Goal: Task Accomplishment & Management: Manage account settings

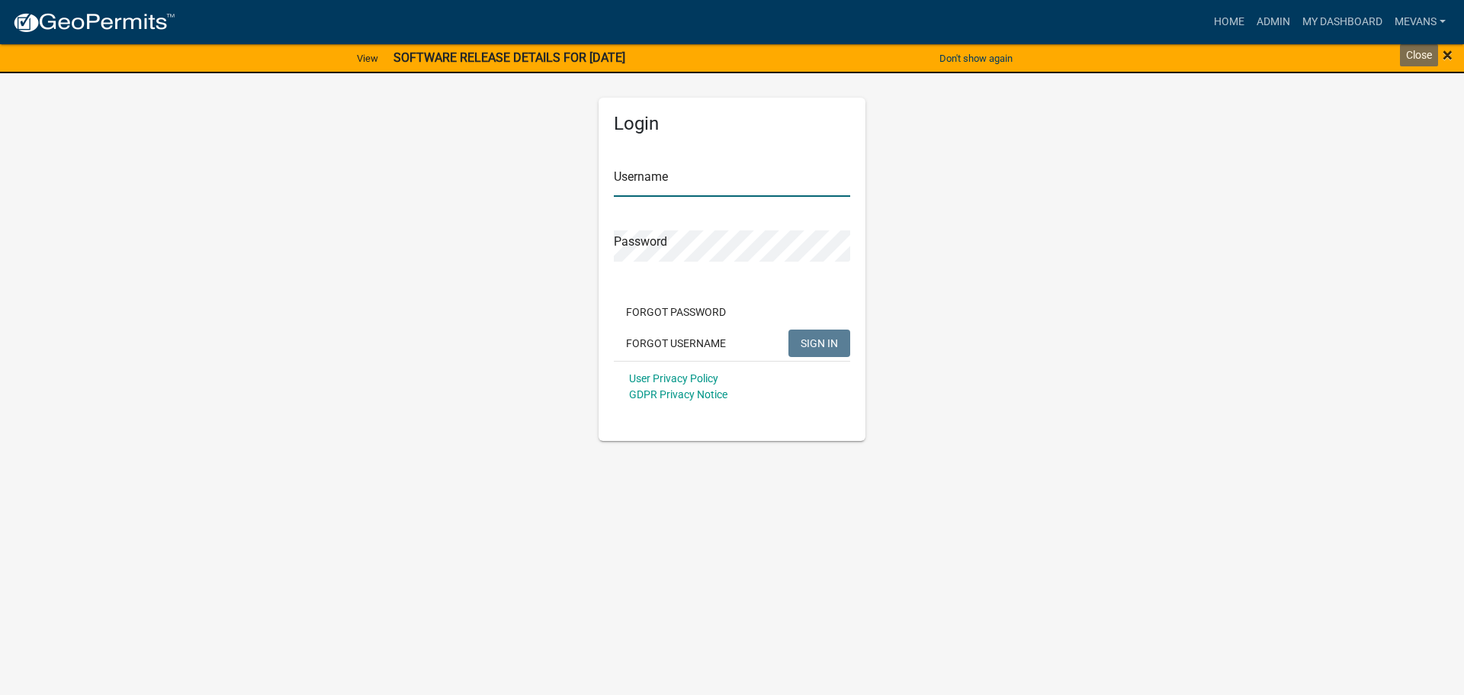
type input "Mevans"
click at [1443, 56] on span "×" at bounding box center [1448, 54] width 10 height 21
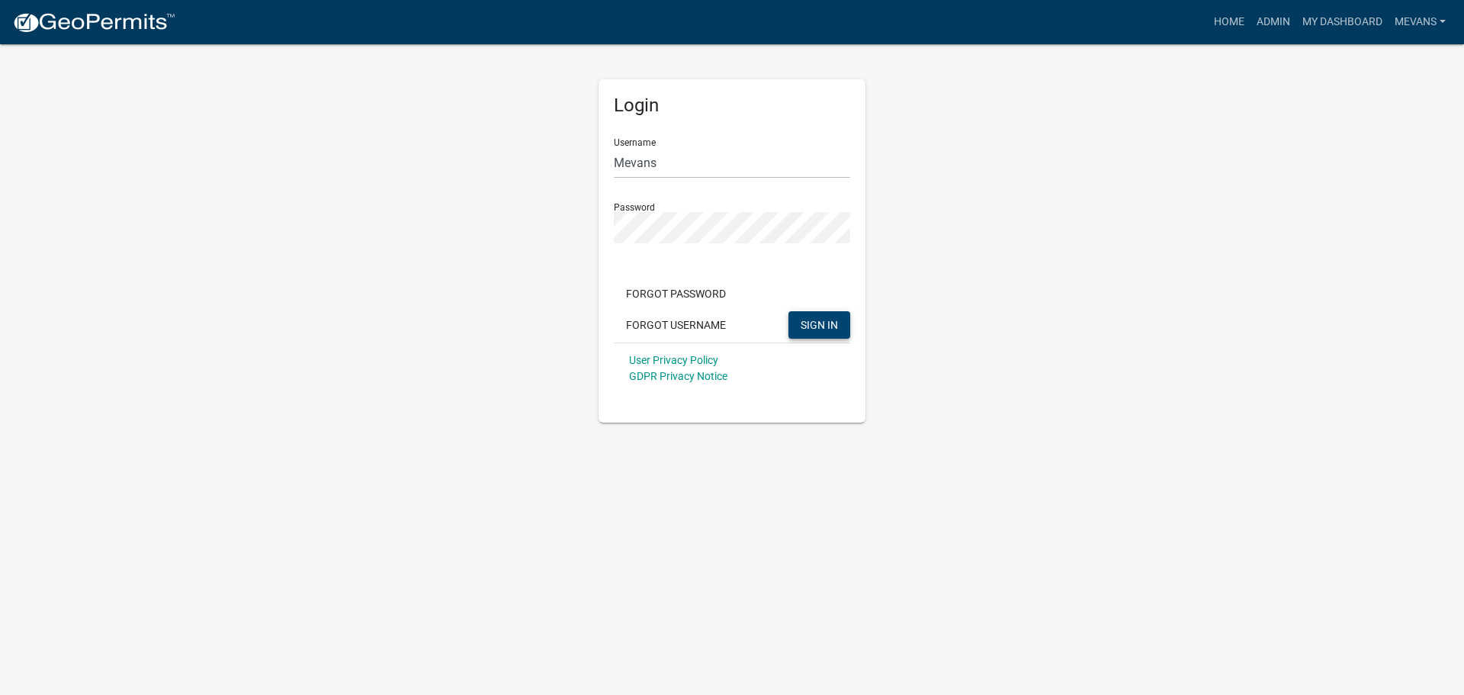
click at [814, 322] on span "SIGN IN" at bounding box center [819, 324] width 37 height 12
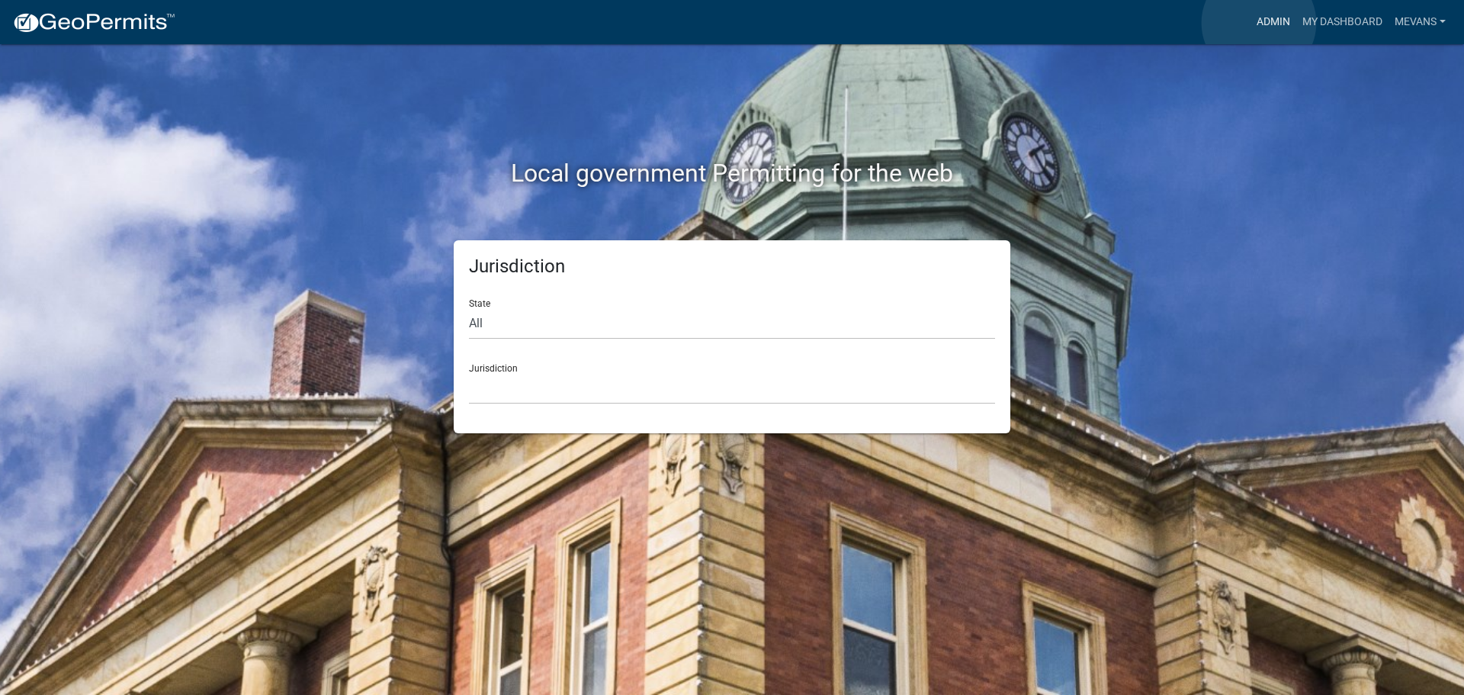
click at [1259, 23] on link "Admin" at bounding box center [1273, 22] width 46 height 29
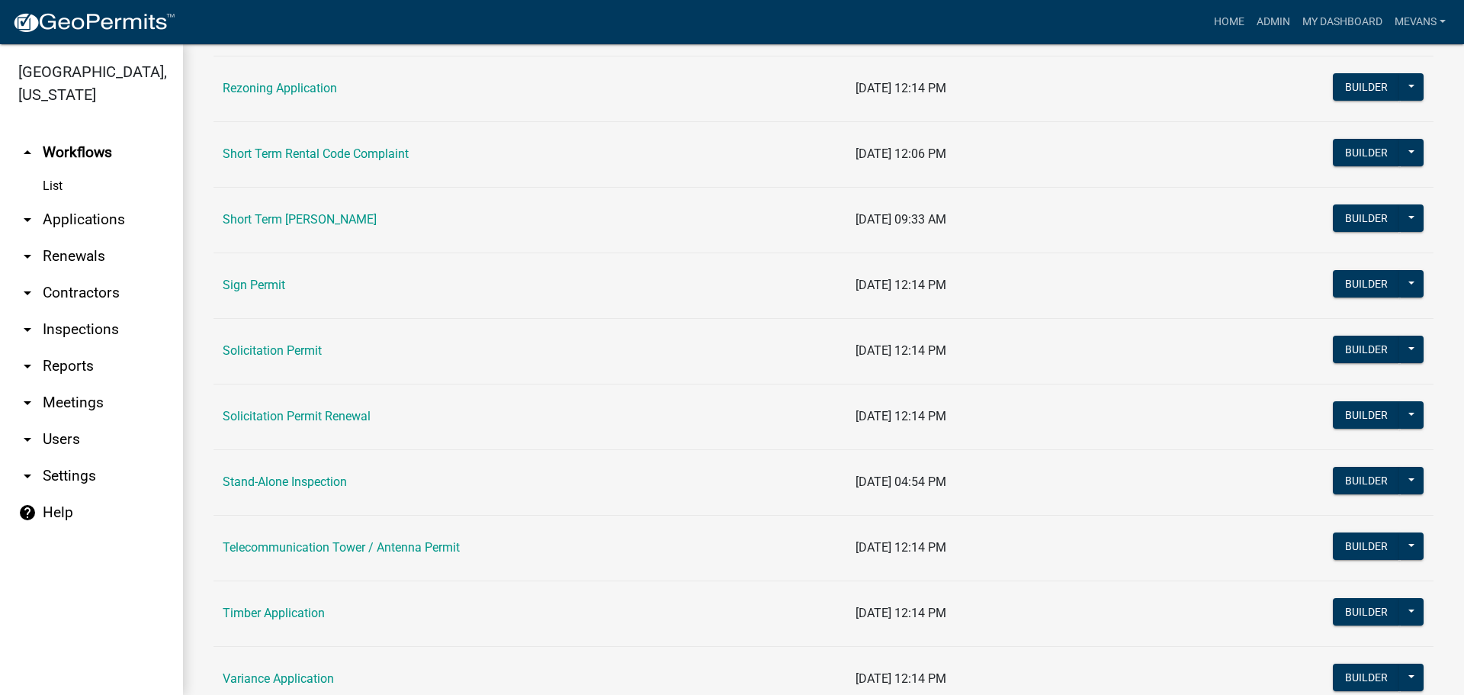
scroll to position [1906, 0]
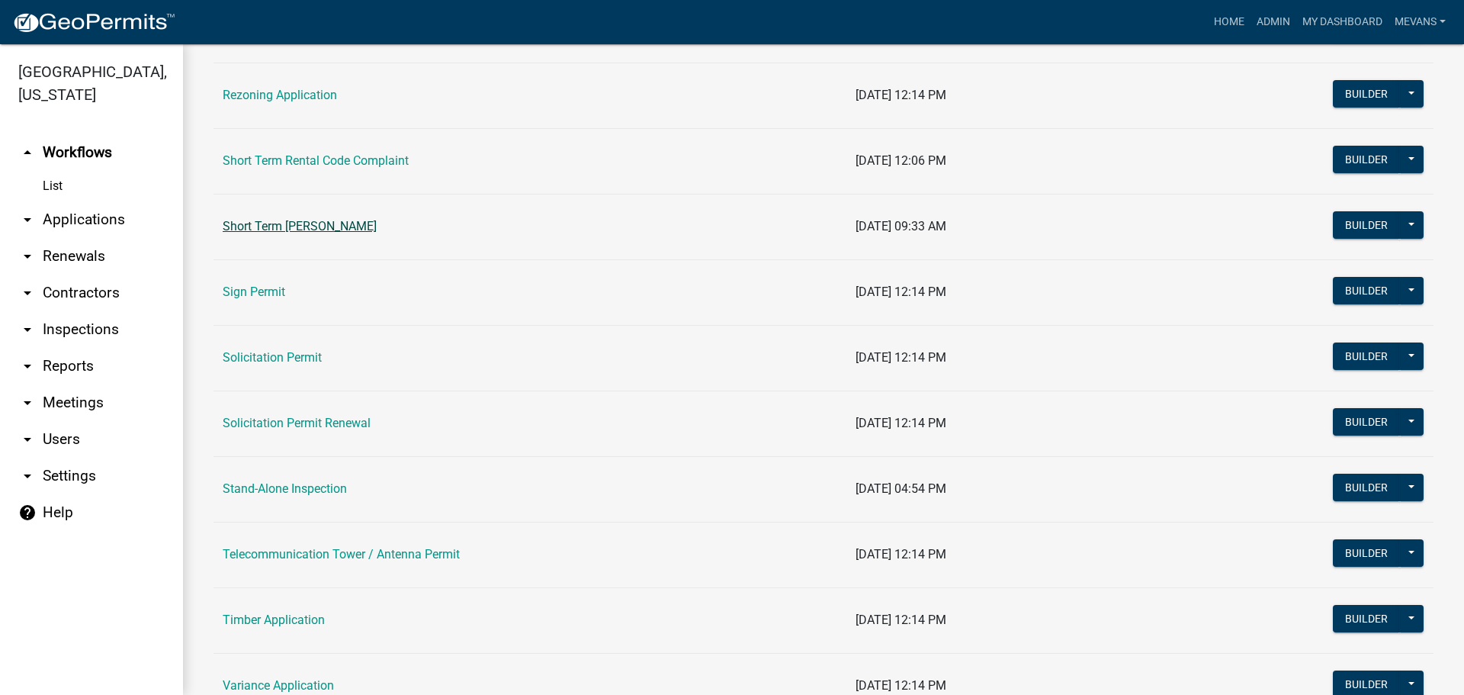
click at [369, 223] on link "Short Term [PERSON_NAME]" at bounding box center [300, 226] width 154 height 14
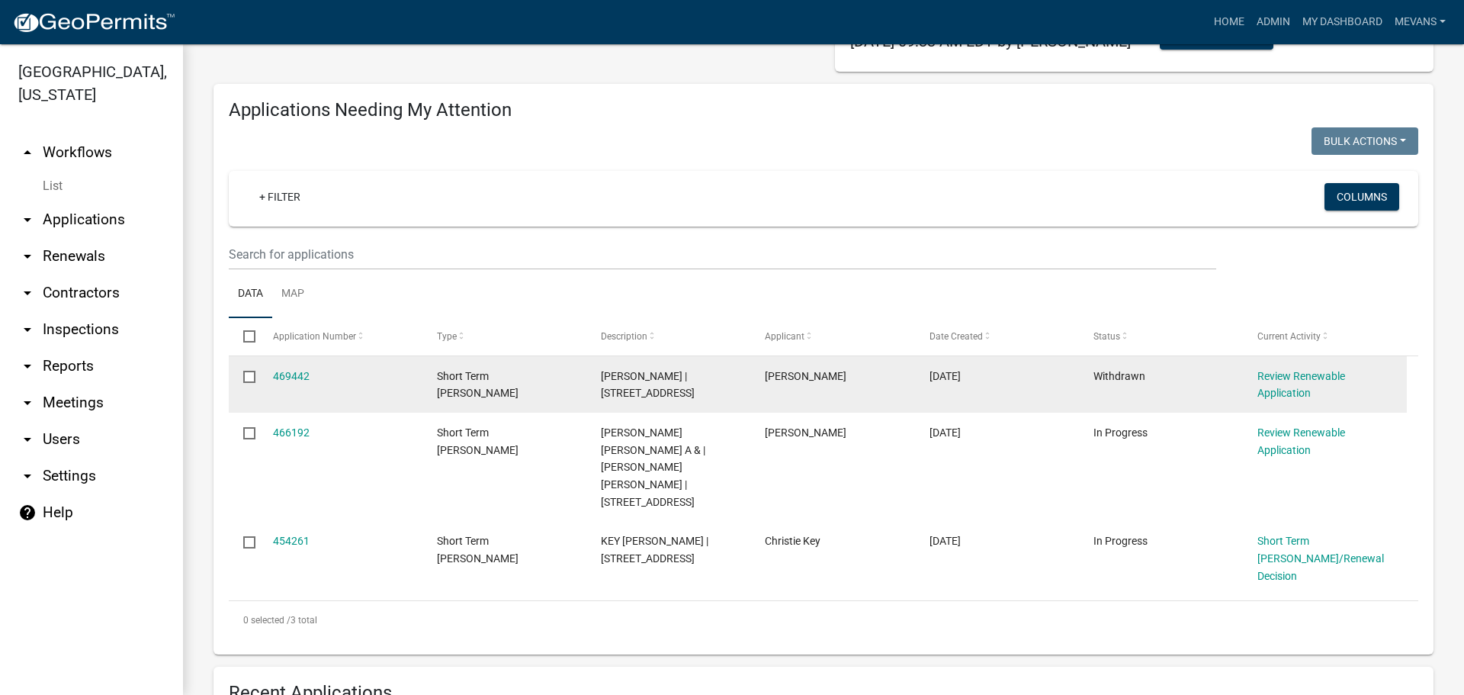
scroll to position [152, 0]
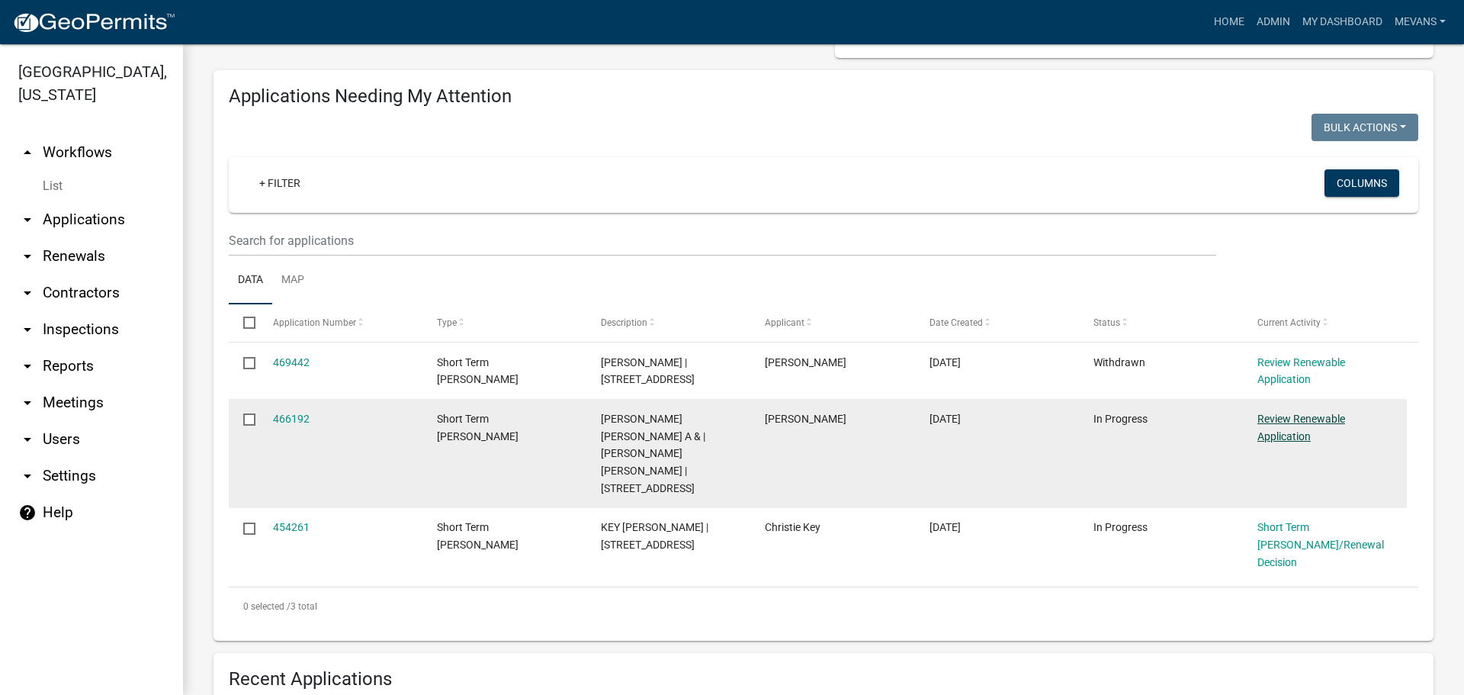
click at [1283, 422] on link "Review Renewable Application" at bounding box center [1301, 427] width 88 height 30
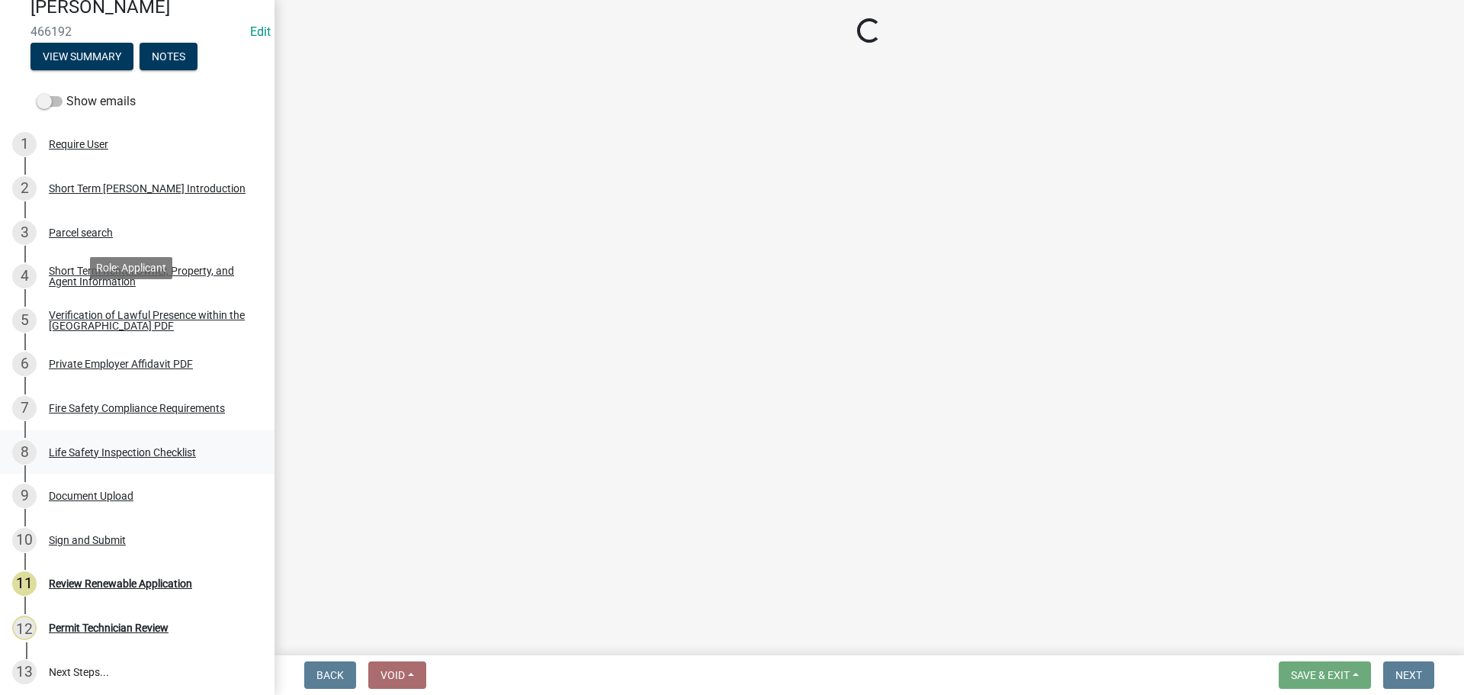
scroll to position [263, 0]
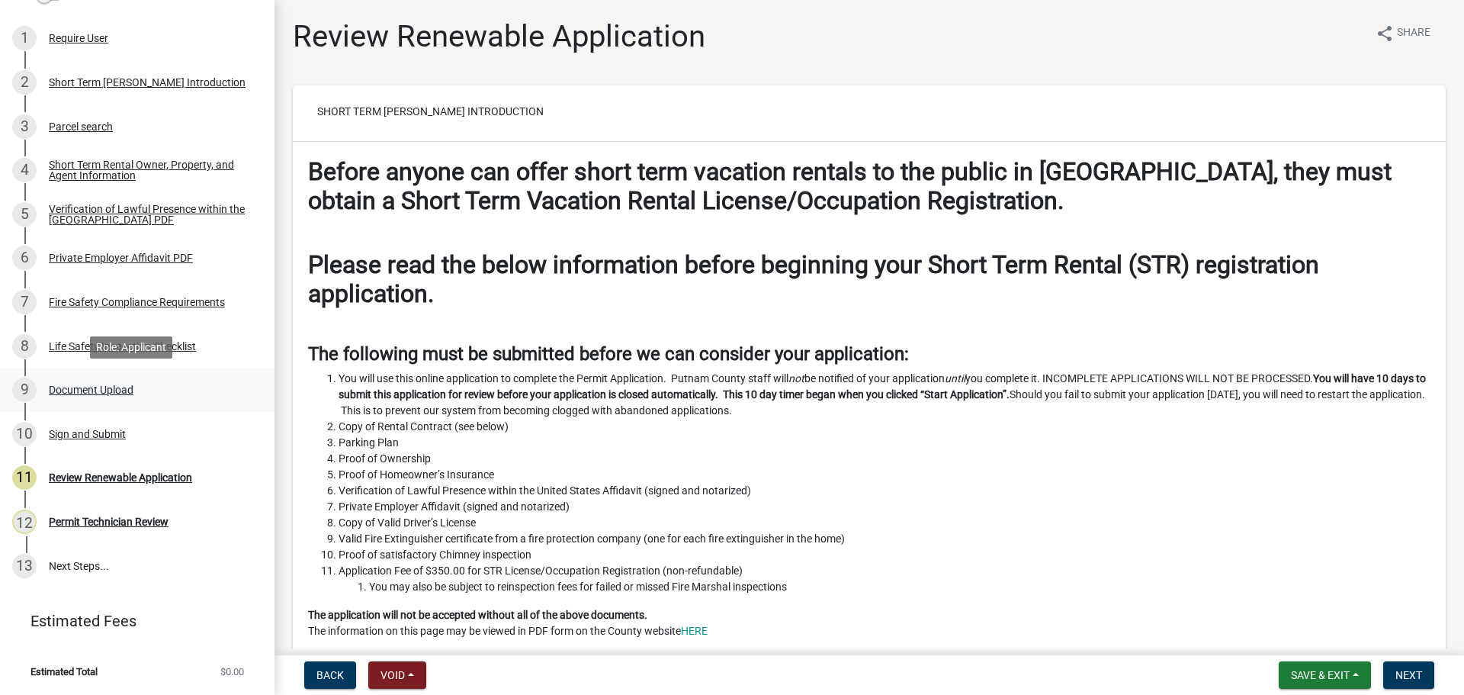
click at [76, 390] on div "Document Upload" at bounding box center [91, 389] width 85 height 11
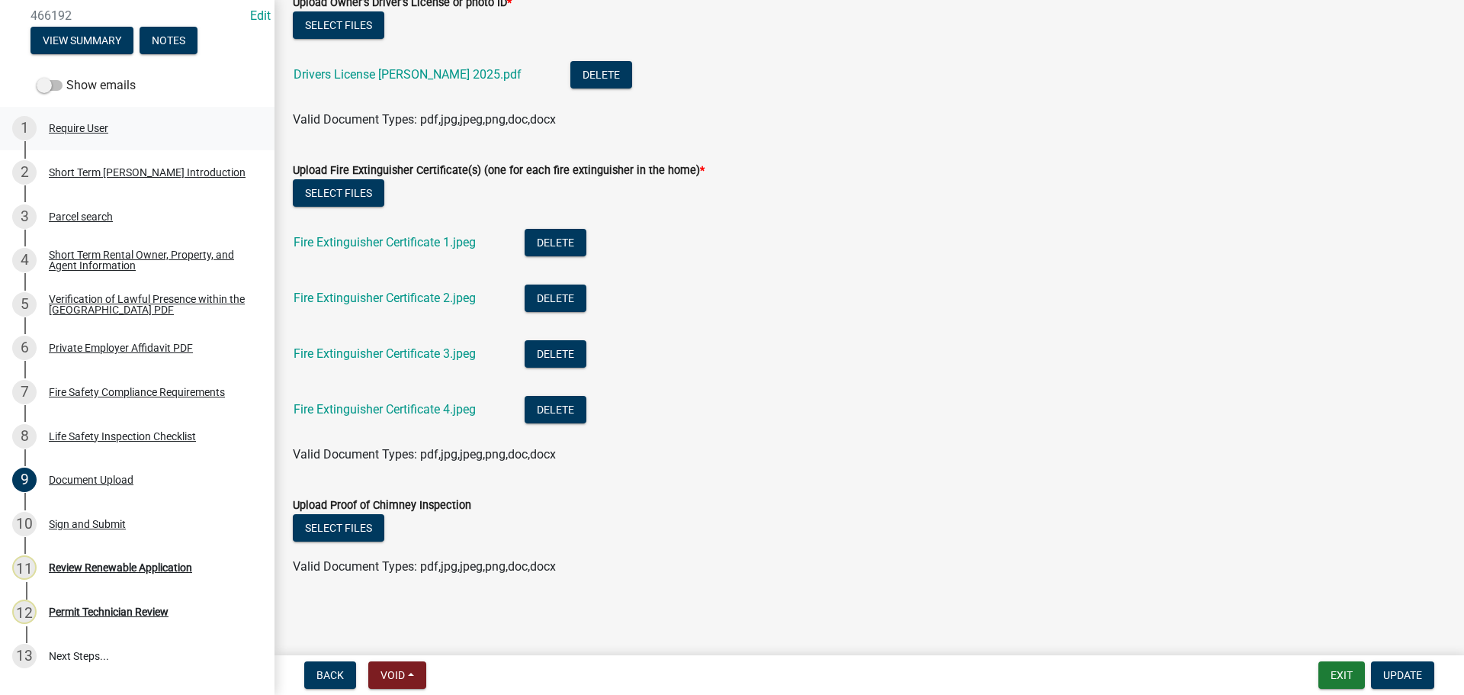
scroll to position [0, 0]
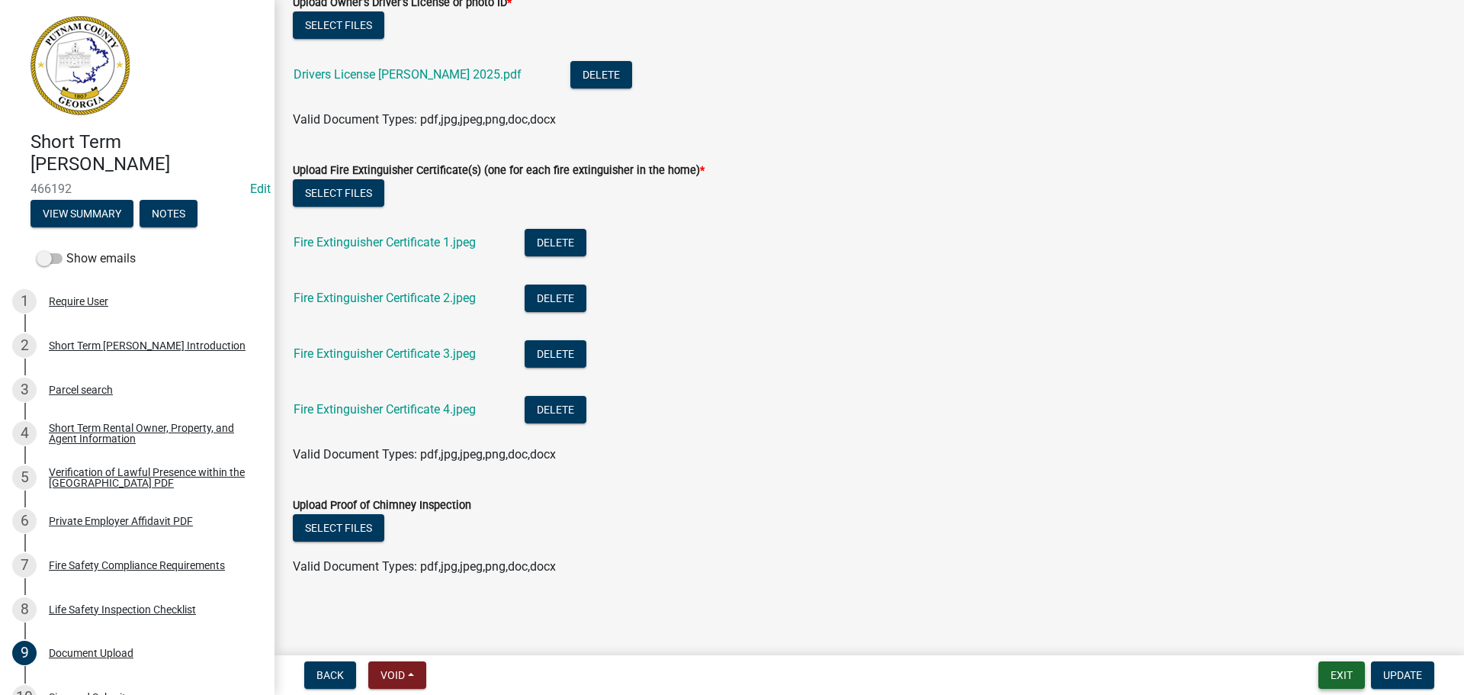
click at [1346, 664] on button "Exit" at bounding box center [1341, 674] width 47 height 27
